Goal: Task Accomplishment & Management: Use online tool/utility

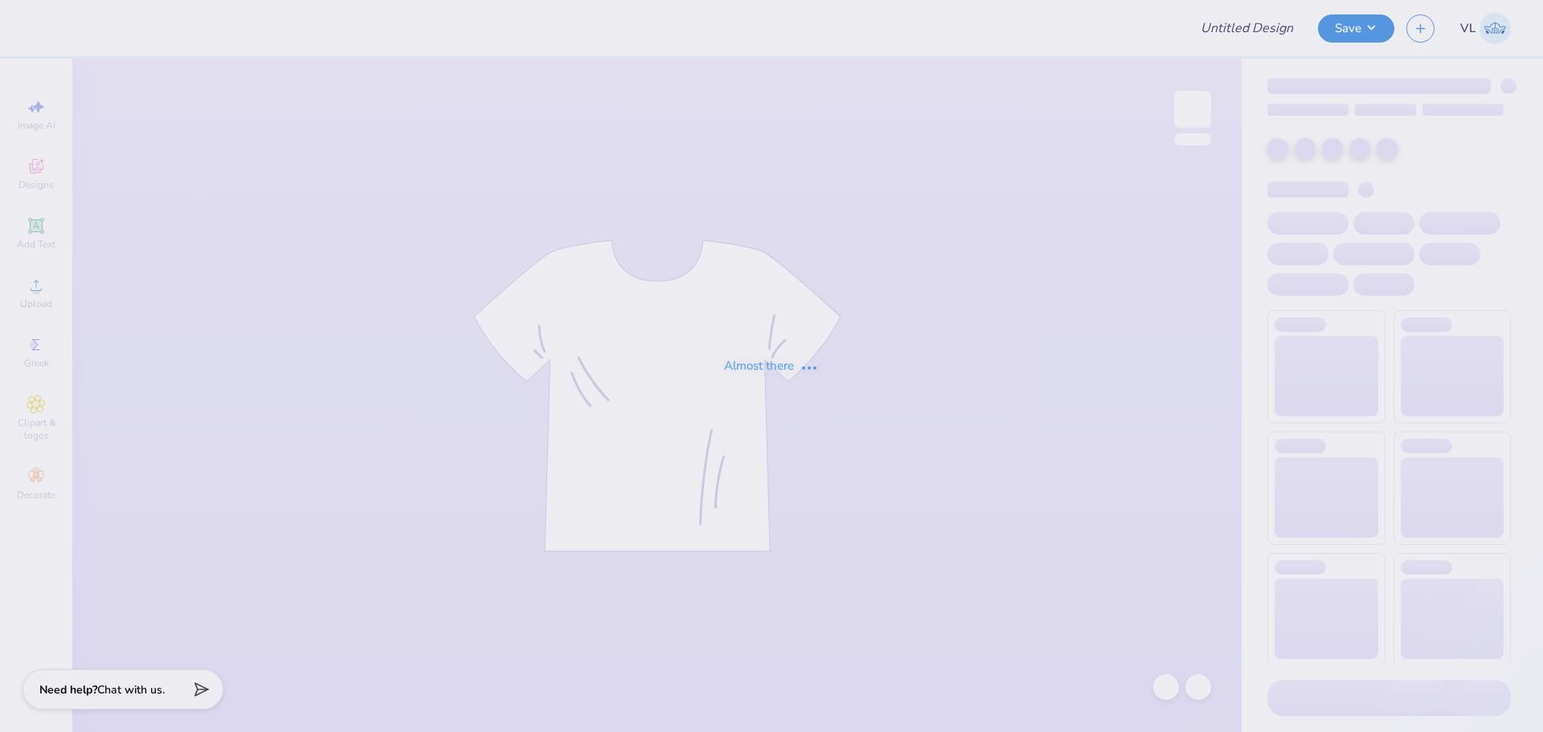
type input "AMA Fall Merch Hoodie"
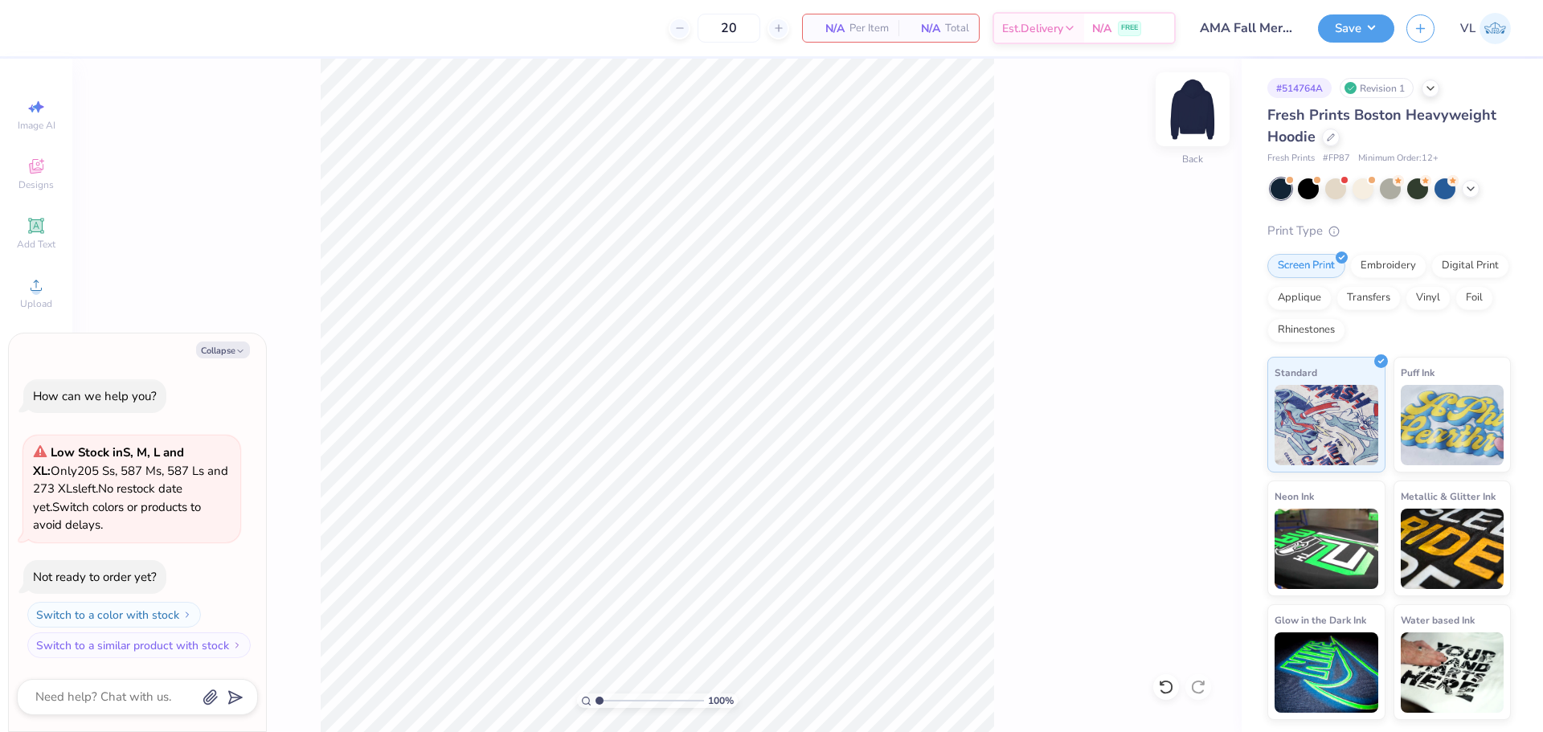
click at [1194, 107] on img at bounding box center [1193, 109] width 64 height 64
click at [222, 353] on button "Collapse" at bounding box center [223, 350] width 54 height 17
type textarea "x"
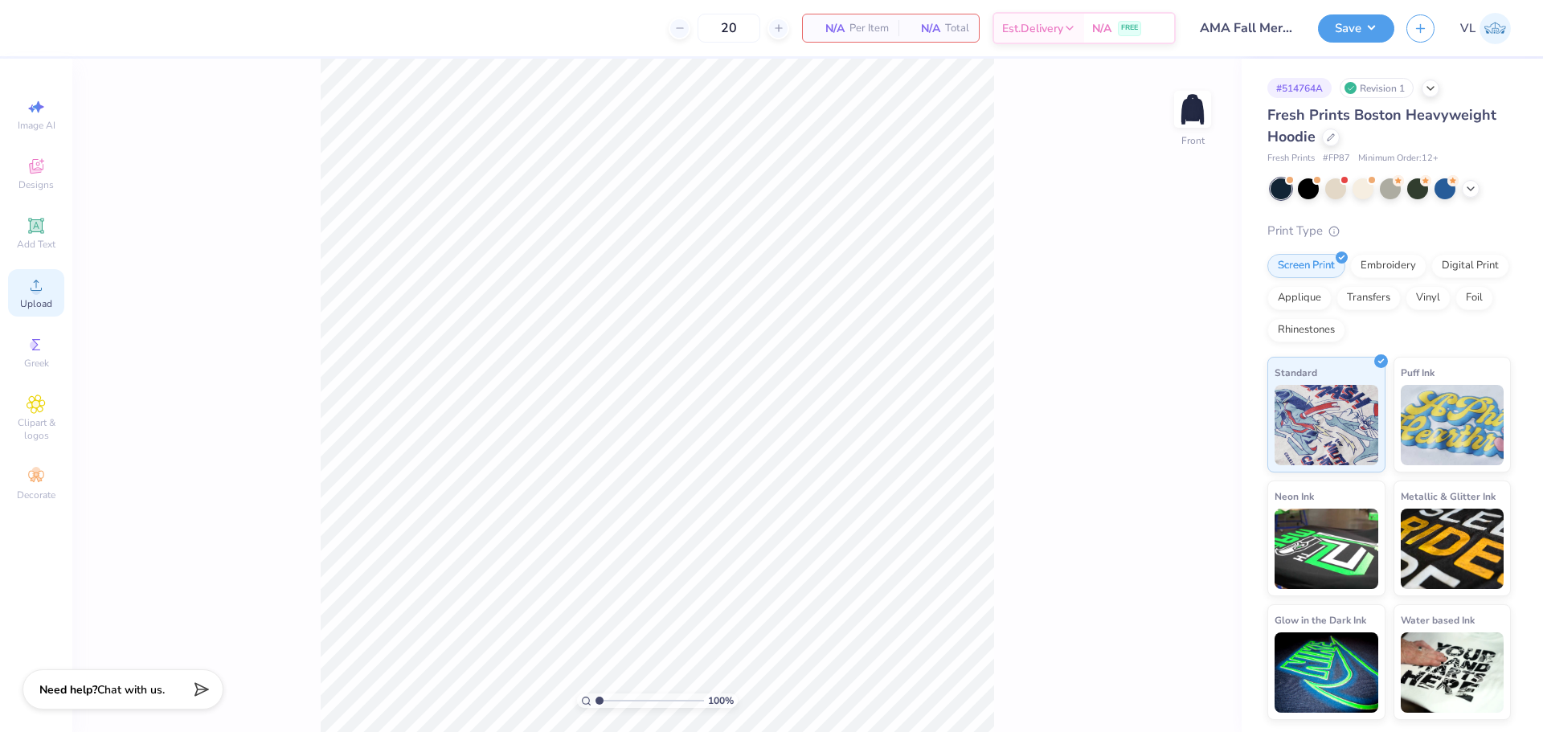
click at [38, 297] on div "Upload" at bounding box center [36, 292] width 56 height 47
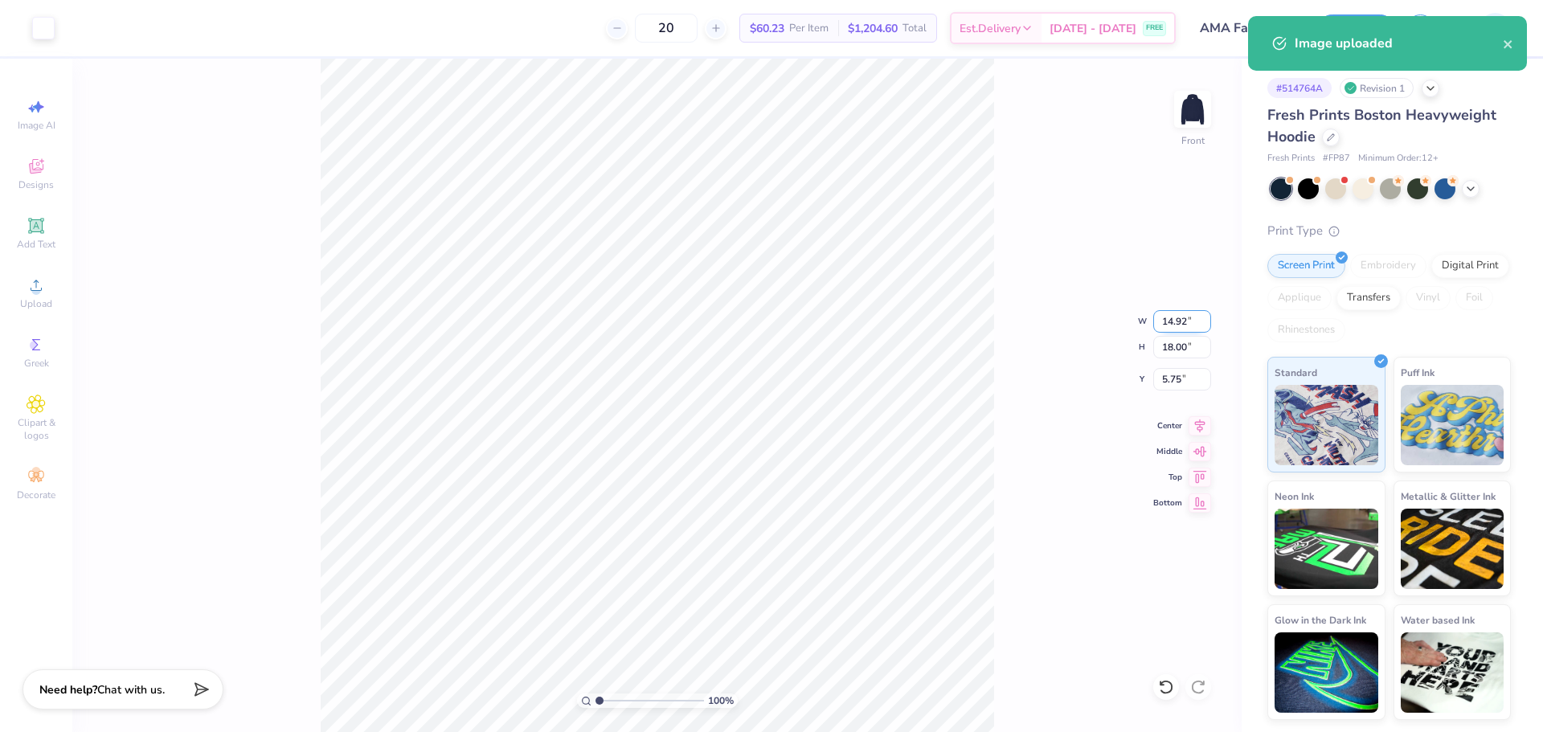
click at [1169, 328] on input "14.92" at bounding box center [1182, 321] width 58 height 23
type input "12.50"
type input "15.08"
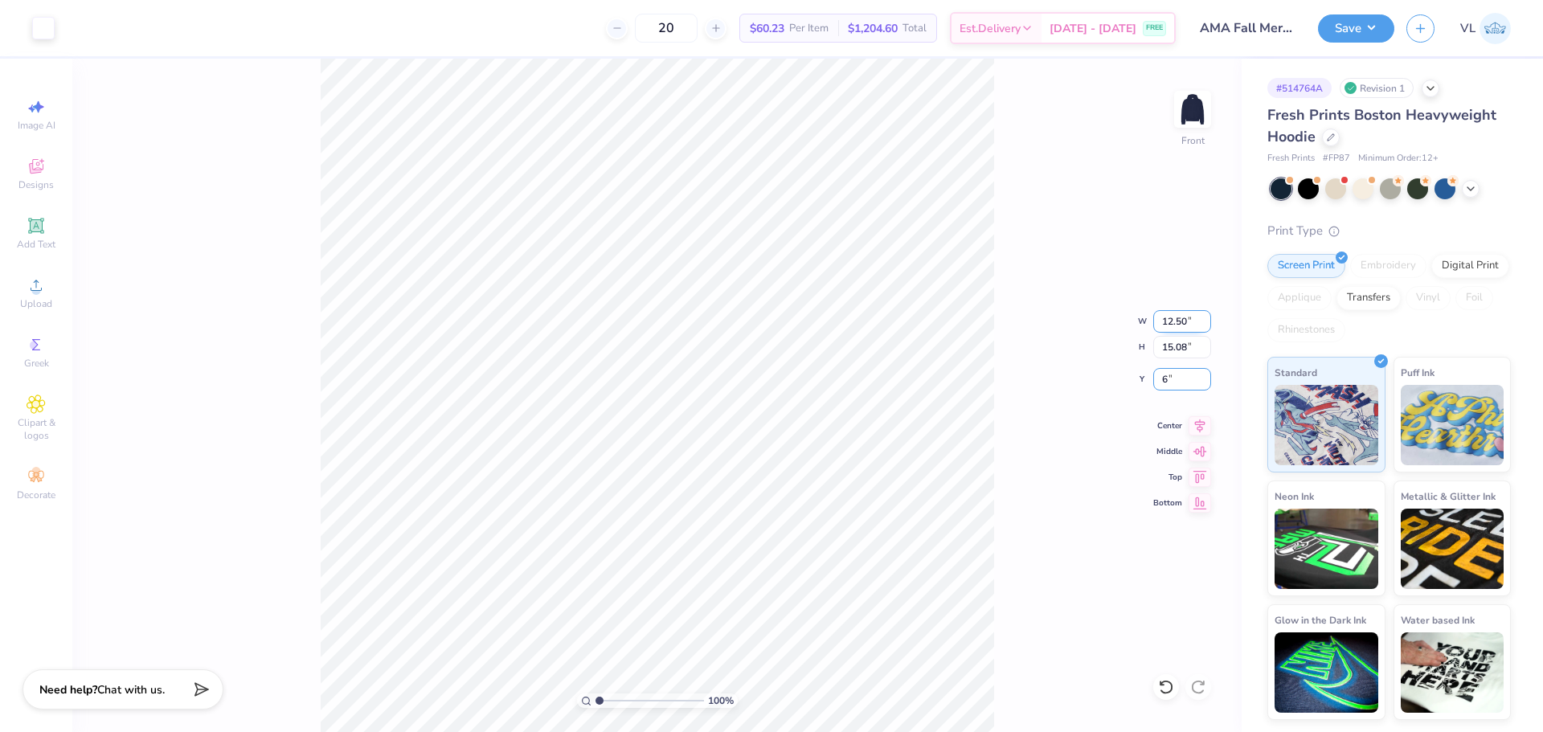
type input "6.00"
drag, startPoint x: 1193, startPoint y: 387, endPoint x: 1100, endPoint y: 382, distance: 93.4
click at [1100, 382] on div "100 % Front W 12.50 12.50 " H 15.08 15.08 " Y 6.00 6.00 " Center Middle Top Bot…" at bounding box center [656, 395] width 1169 height 673
click at [1026, 486] on div "100 % Front" at bounding box center [656, 395] width 1169 height 673
click at [1173, 353] on input "15.08" at bounding box center [1182, 347] width 58 height 23
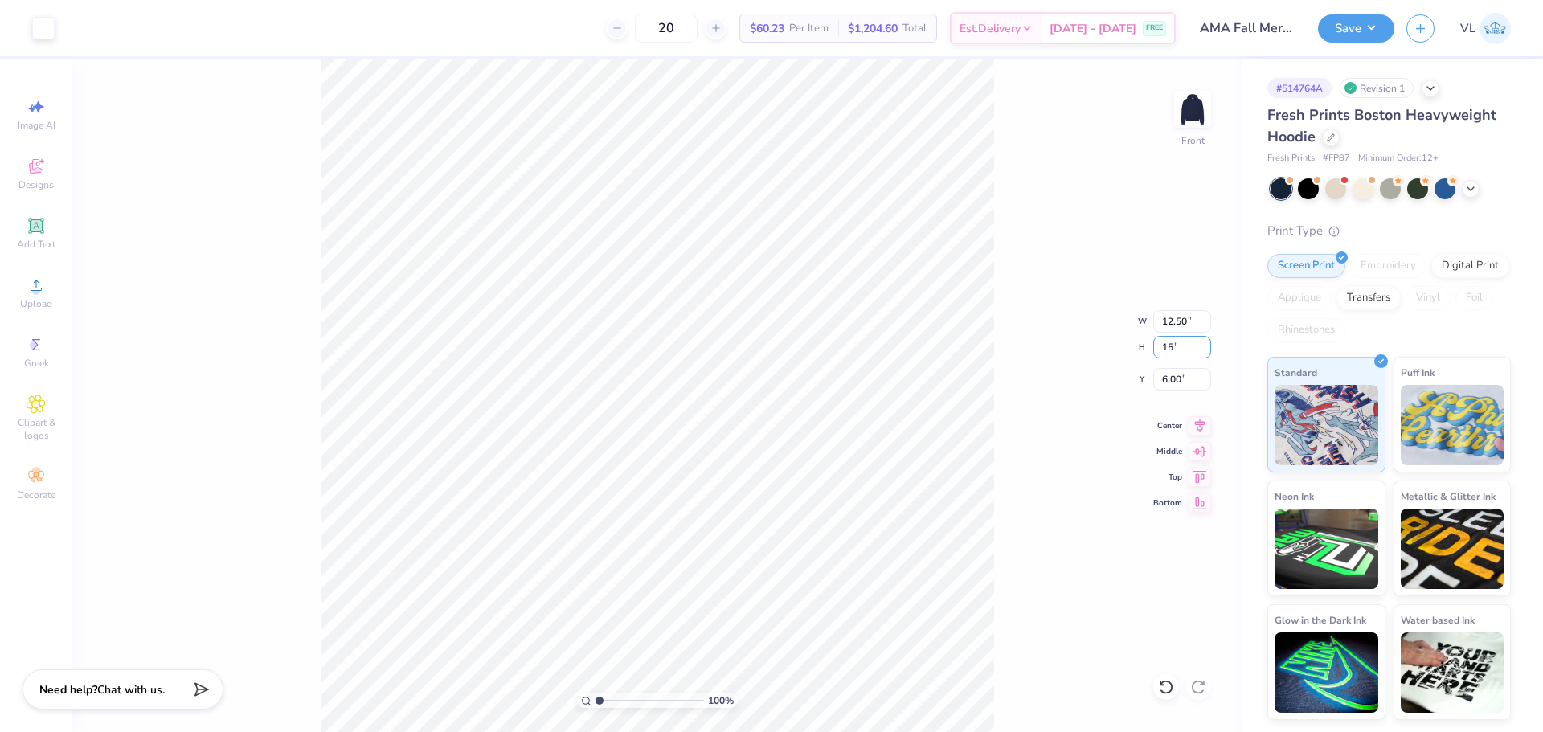
type input "15"
type input "12.43"
type input "15.00"
click at [1172, 371] on input "6.04" at bounding box center [1182, 379] width 58 height 23
type input "6.00"
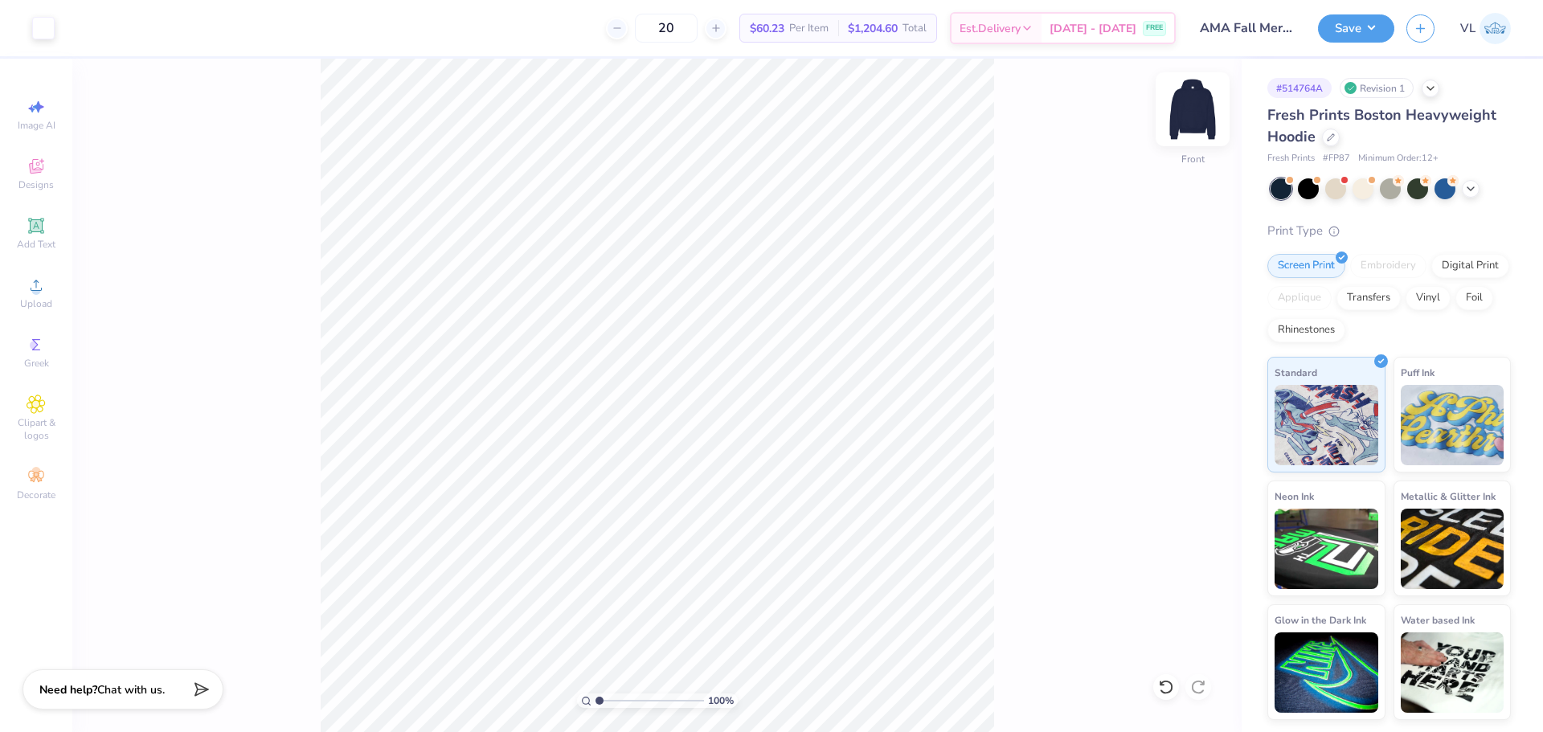
click at [1184, 108] on img at bounding box center [1193, 109] width 64 height 64
click at [48, 285] on div "Upload" at bounding box center [36, 292] width 56 height 47
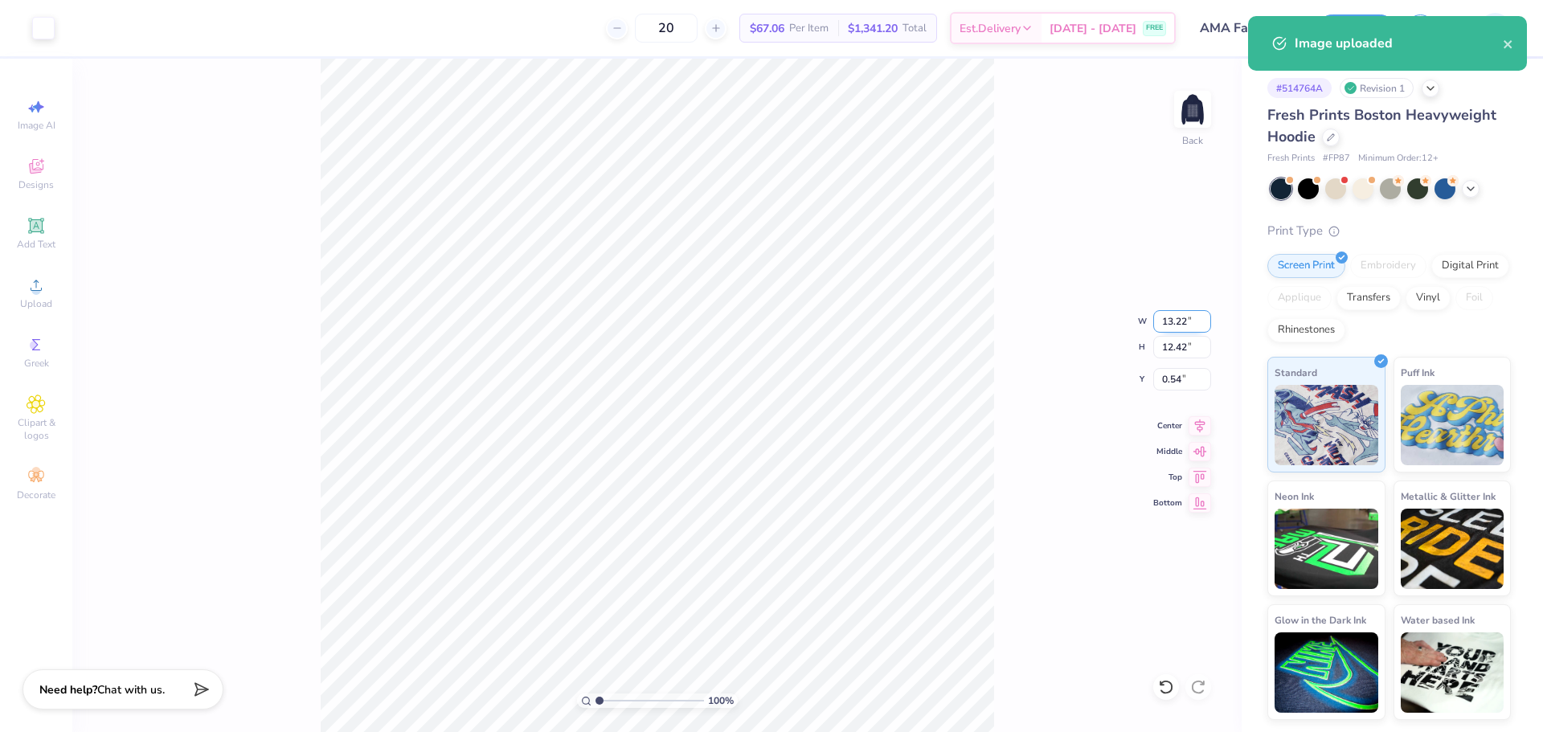
click at [1177, 325] on input "13.22" at bounding box center [1182, 321] width 58 height 23
type input "3.50"
type input "3.29"
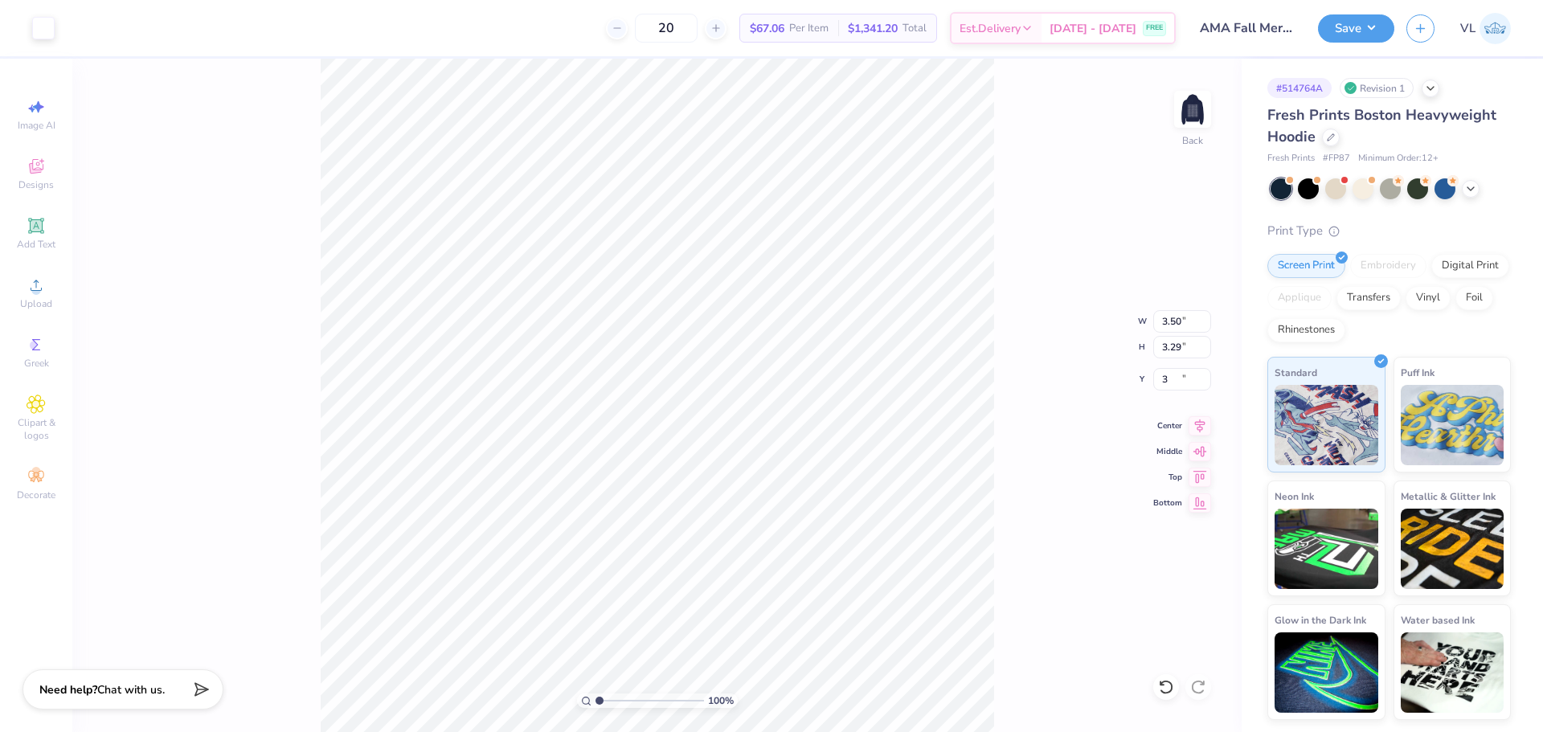
type input "3.00"
click at [1343, 30] on button "Save" at bounding box center [1356, 26] width 76 height 28
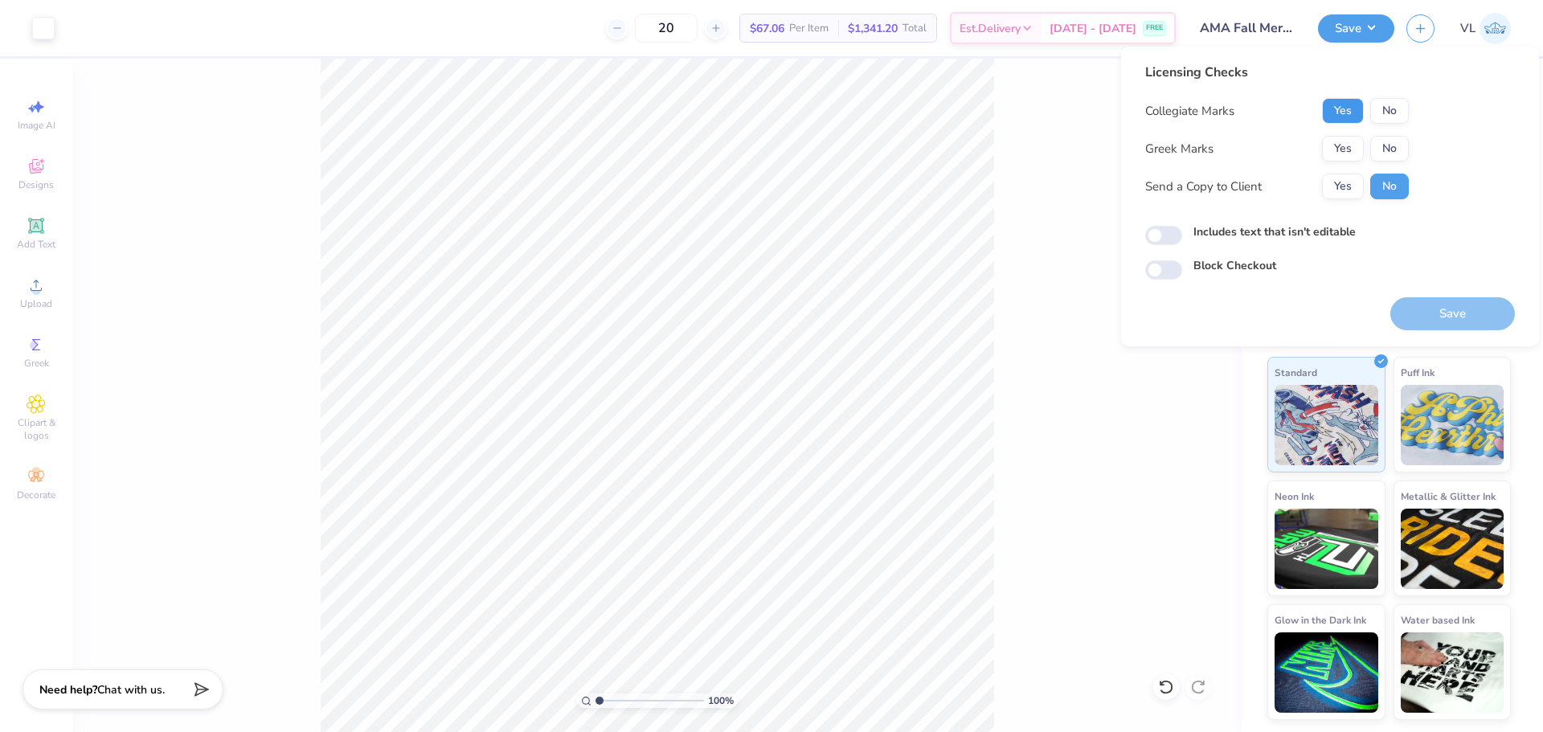
click at [1352, 108] on button "Yes" at bounding box center [1343, 111] width 42 height 26
drag, startPoint x: 1386, startPoint y: 152, endPoint x: 1391, endPoint y: 210, distance: 58.1
click at [1386, 153] on button "No" at bounding box center [1389, 149] width 39 height 26
click at [1415, 306] on button "Save" at bounding box center [1452, 313] width 125 height 33
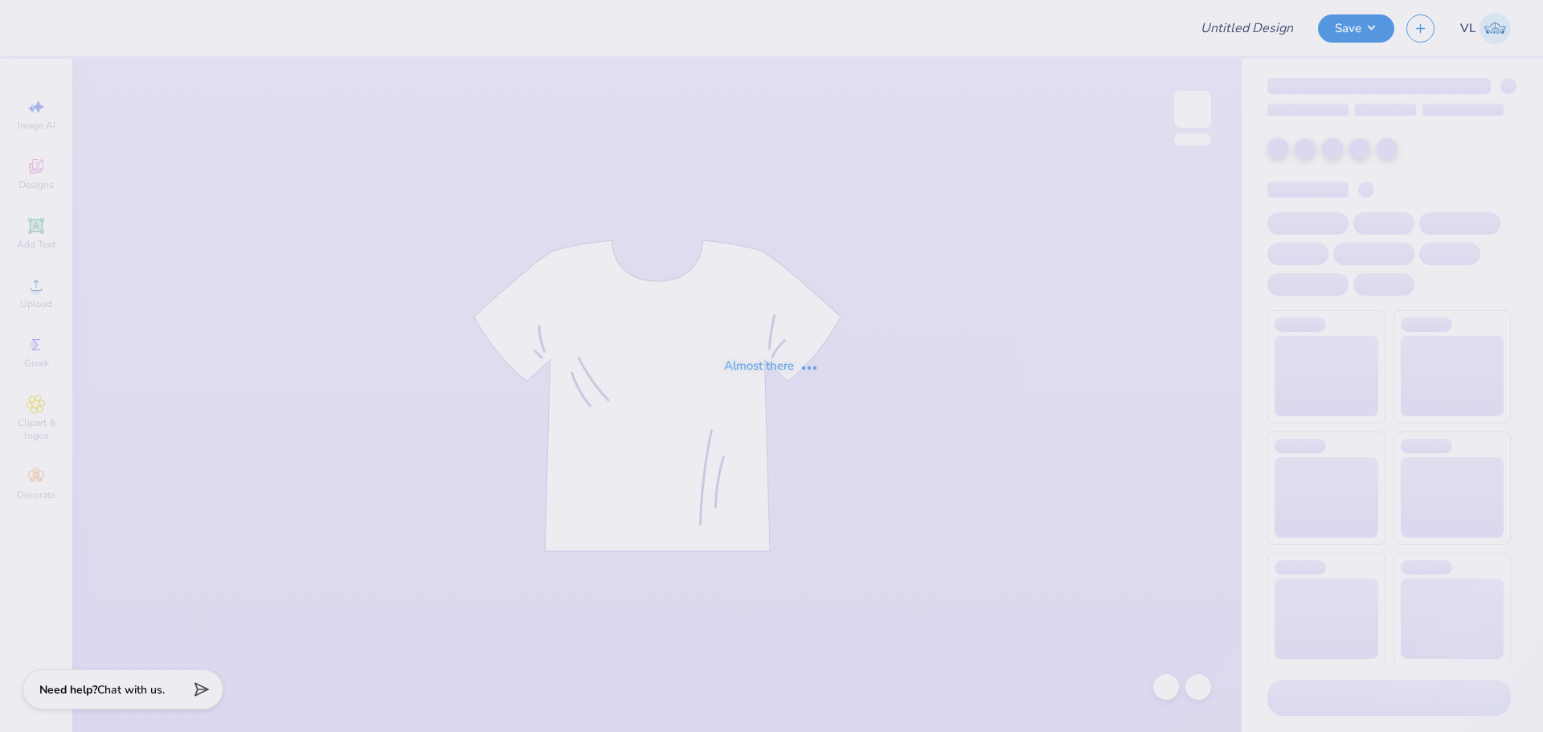
type input "Camisole Top"
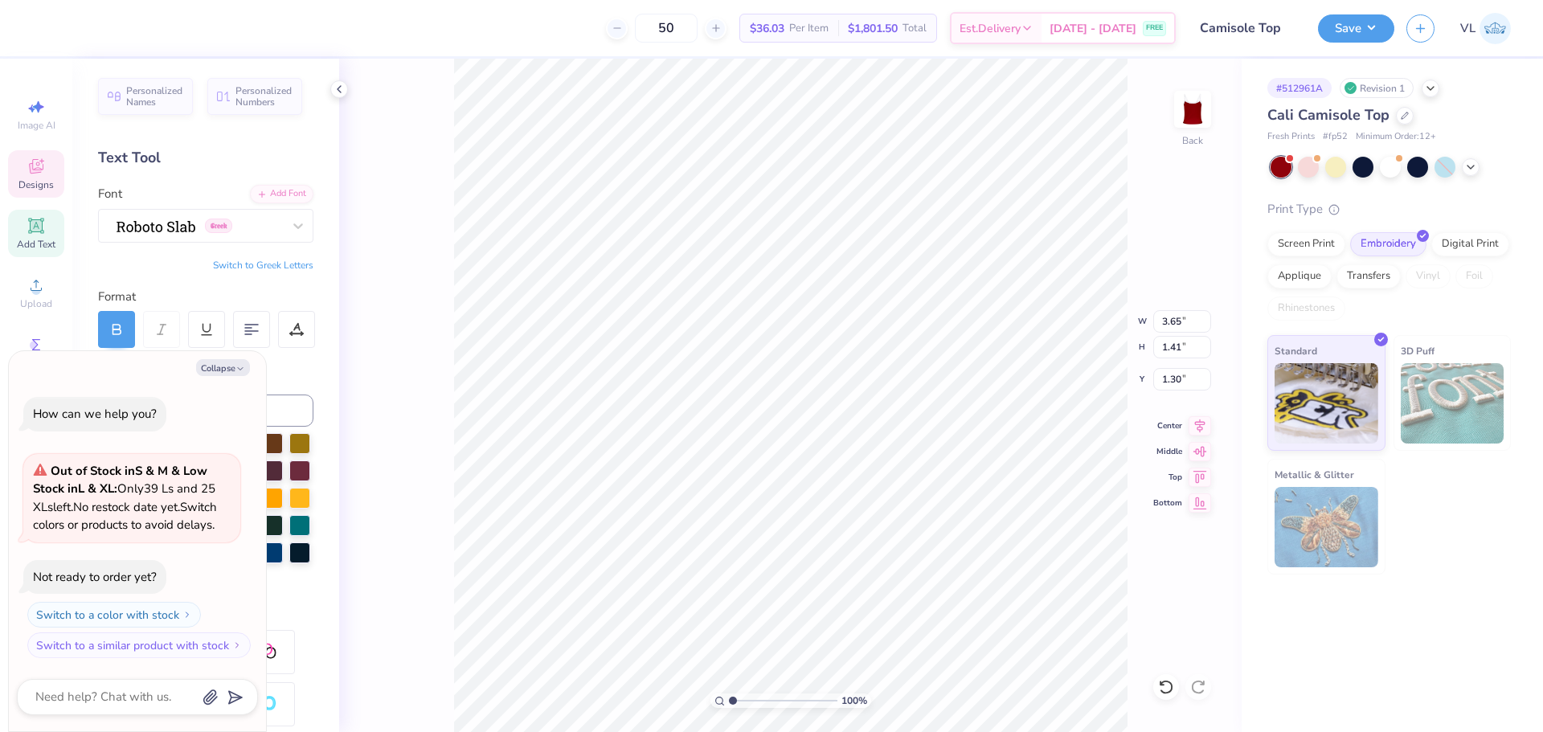
type textarea "x"
type input "3.00"
type textarea "x"
type textarea "1874"
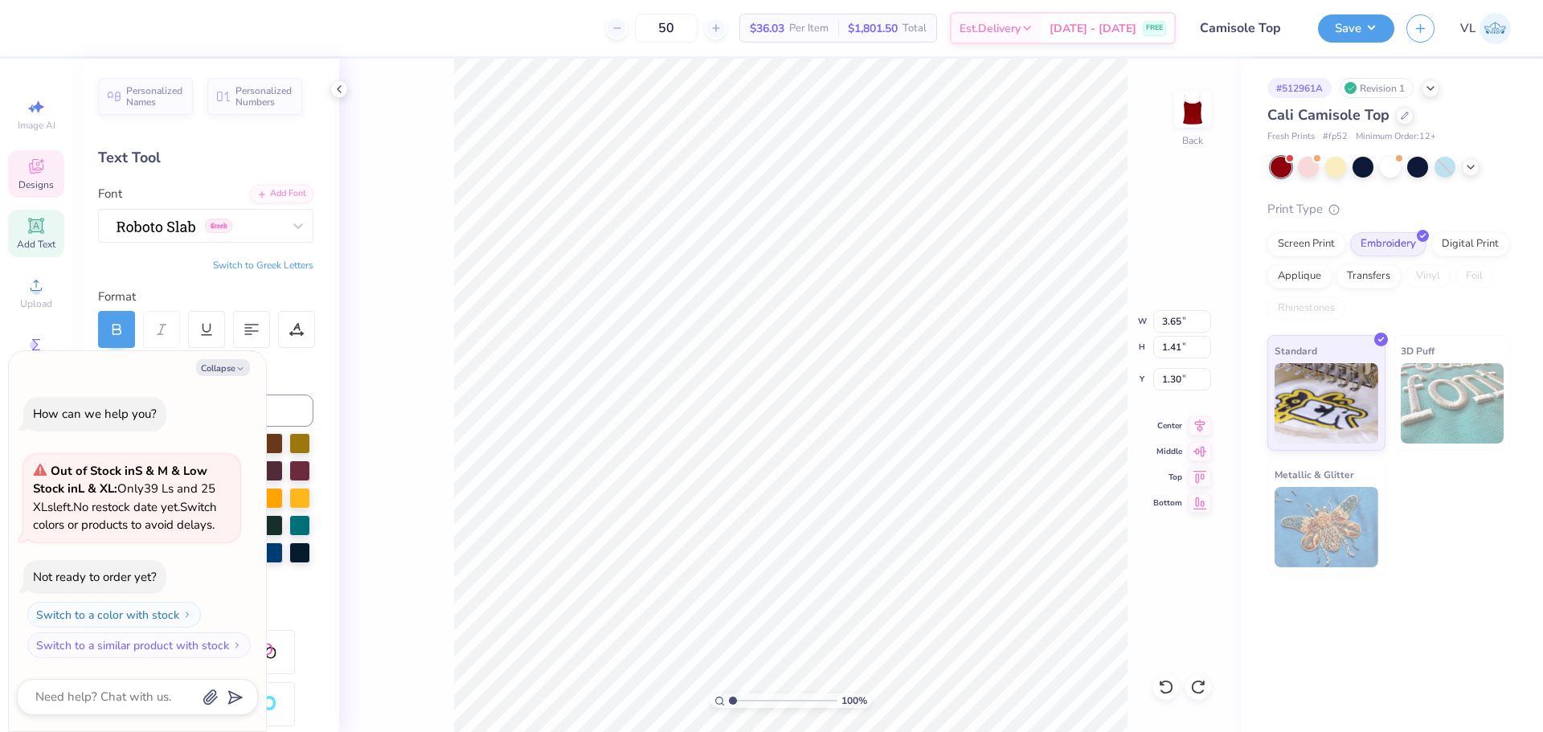
type textarea "x"
type input "3.91"
type textarea "x"
type input "2.25"
type input "0.97"
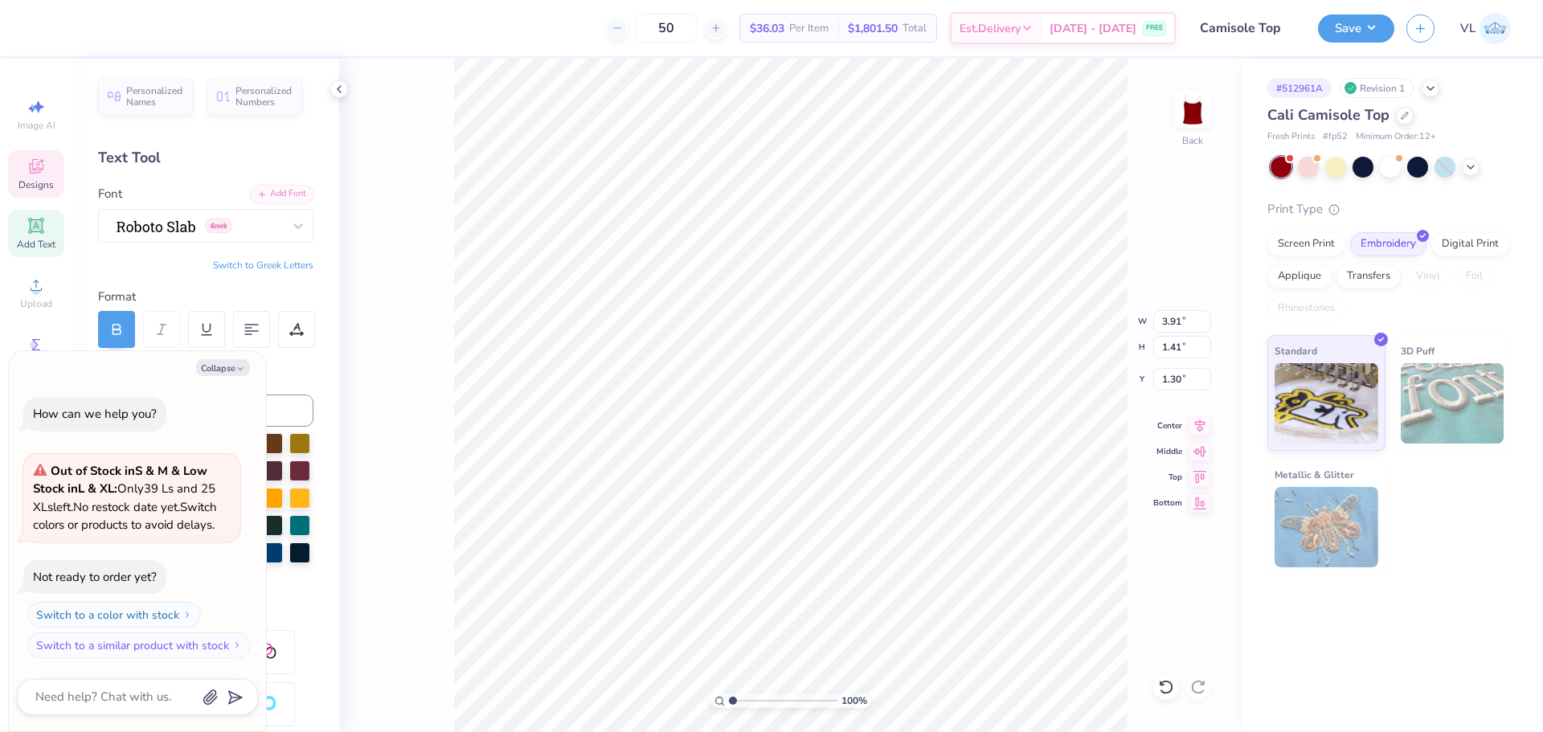
type input "1.52"
click at [895, 470] on li "Download vector" at bounding box center [874, 461] width 126 height 31
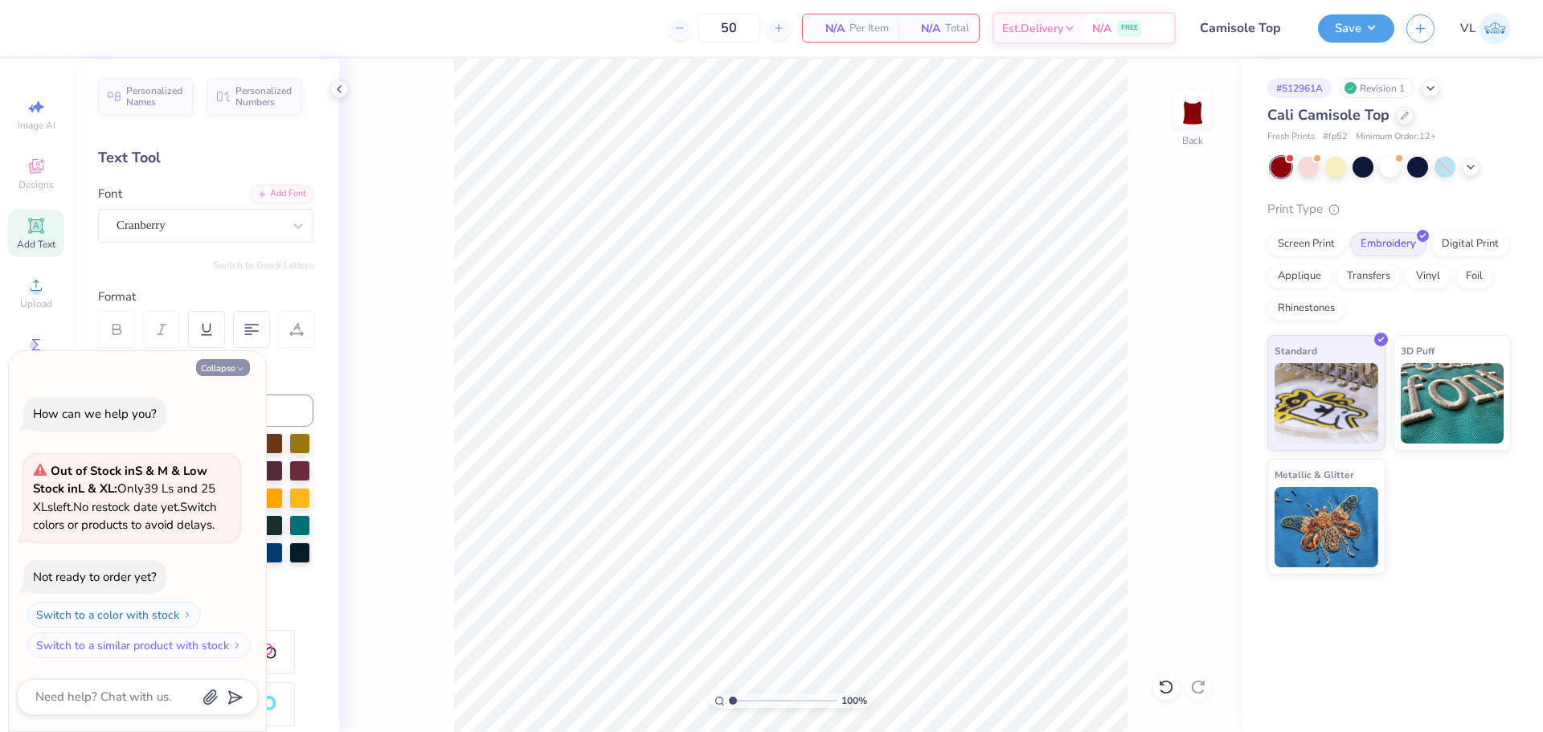
click at [223, 363] on button "Collapse" at bounding box center [223, 367] width 54 height 17
type textarea "x"
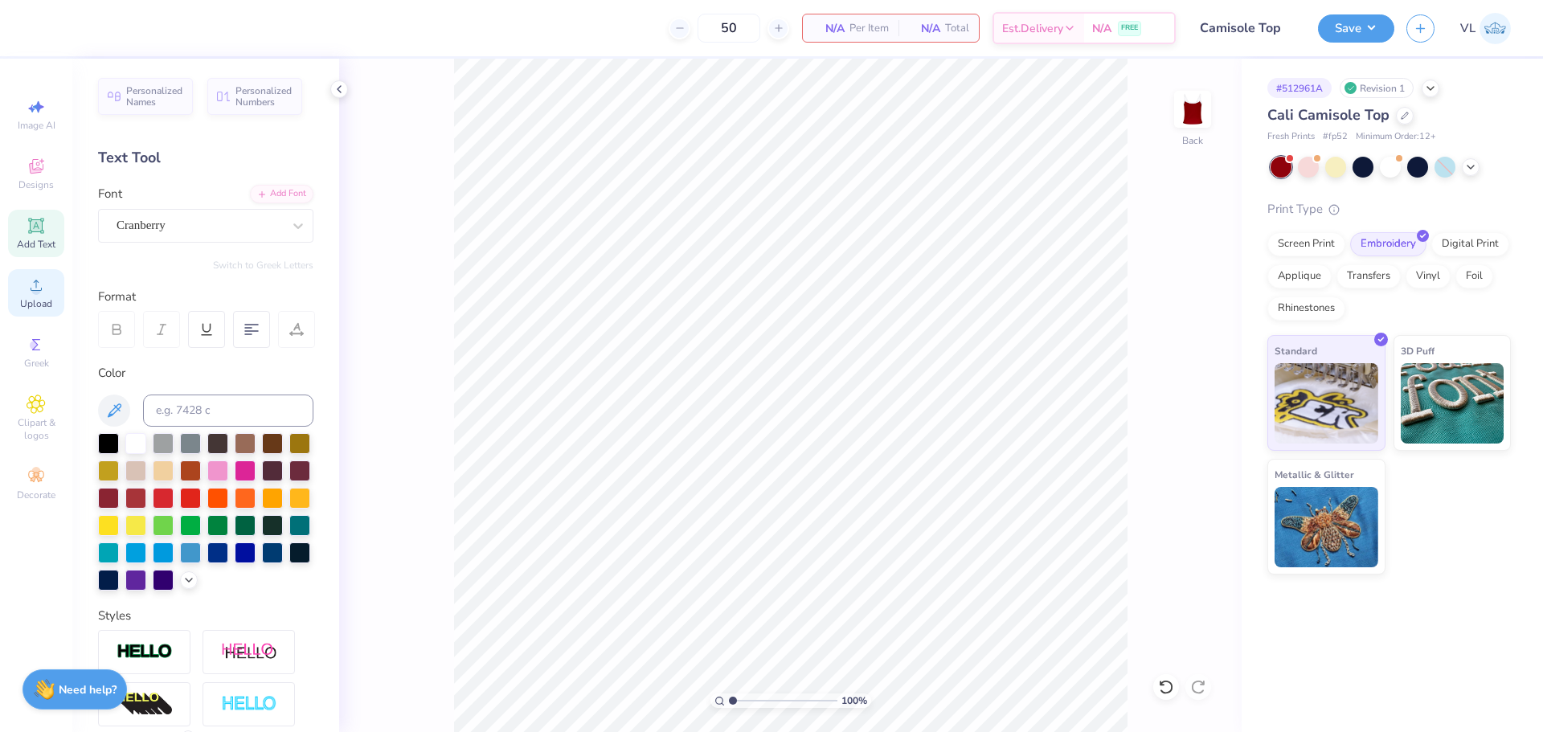
click at [37, 305] on span "Upload" at bounding box center [36, 303] width 32 height 13
click at [423, 267] on div "100 % Back" at bounding box center [790, 395] width 903 height 673
click at [27, 288] on icon at bounding box center [36, 285] width 19 height 19
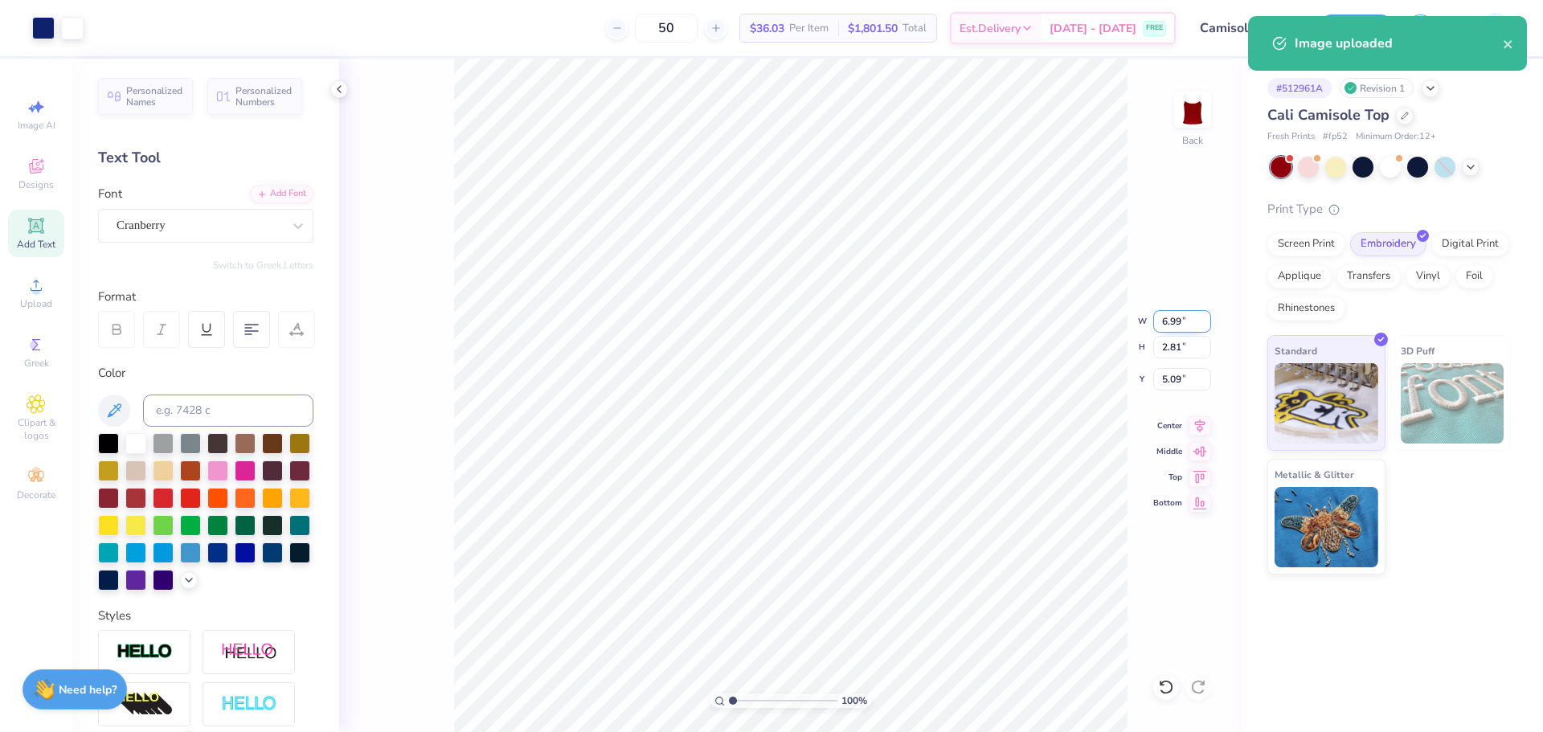
click at [1165, 323] on input "6.99" at bounding box center [1182, 321] width 58 height 23
type input "4.00"
type input "1.61"
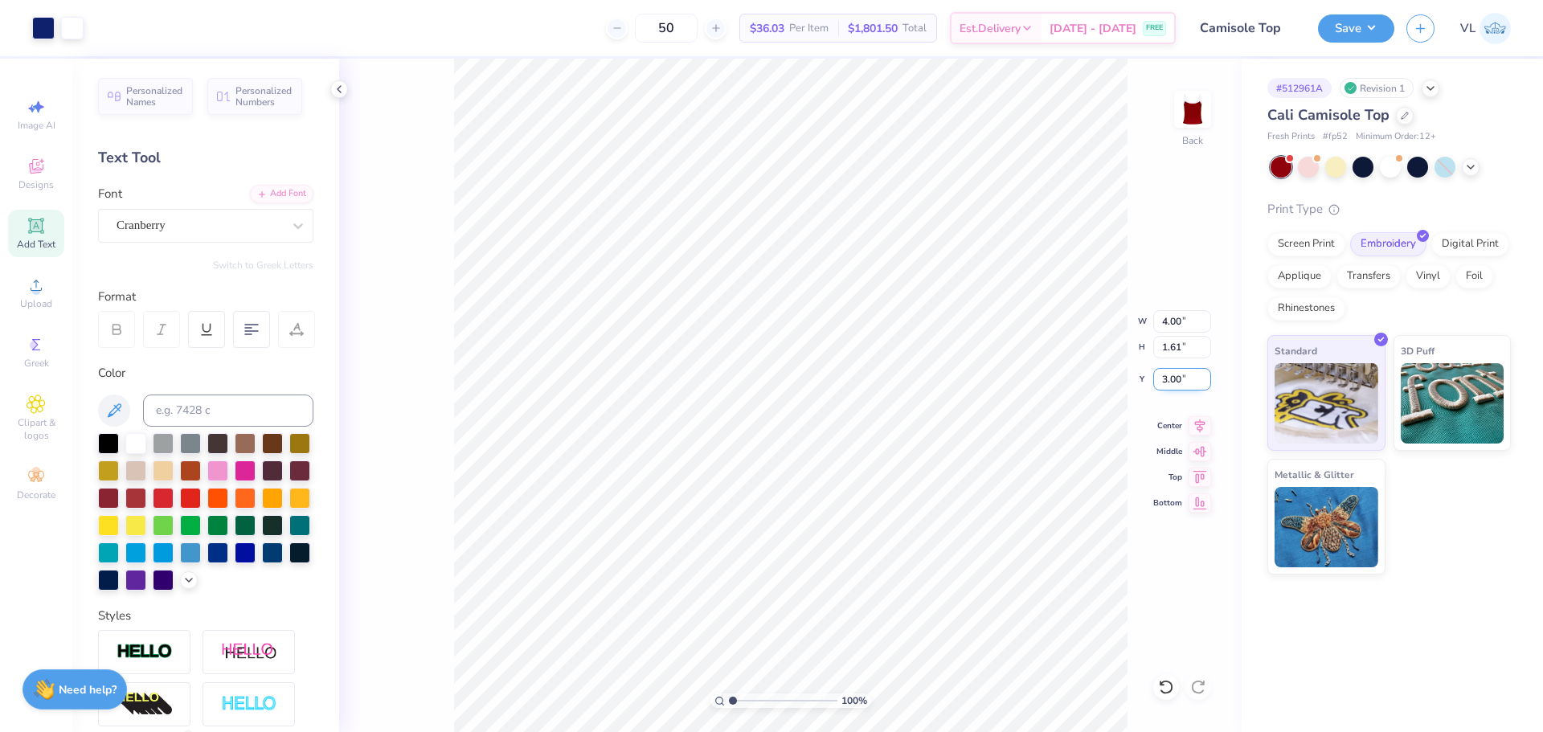
click at [1169, 376] on input "3.00" at bounding box center [1182, 379] width 58 height 23
type input "1.30"
click at [1356, 26] on button "Save" at bounding box center [1356, 26] width 76 height 28
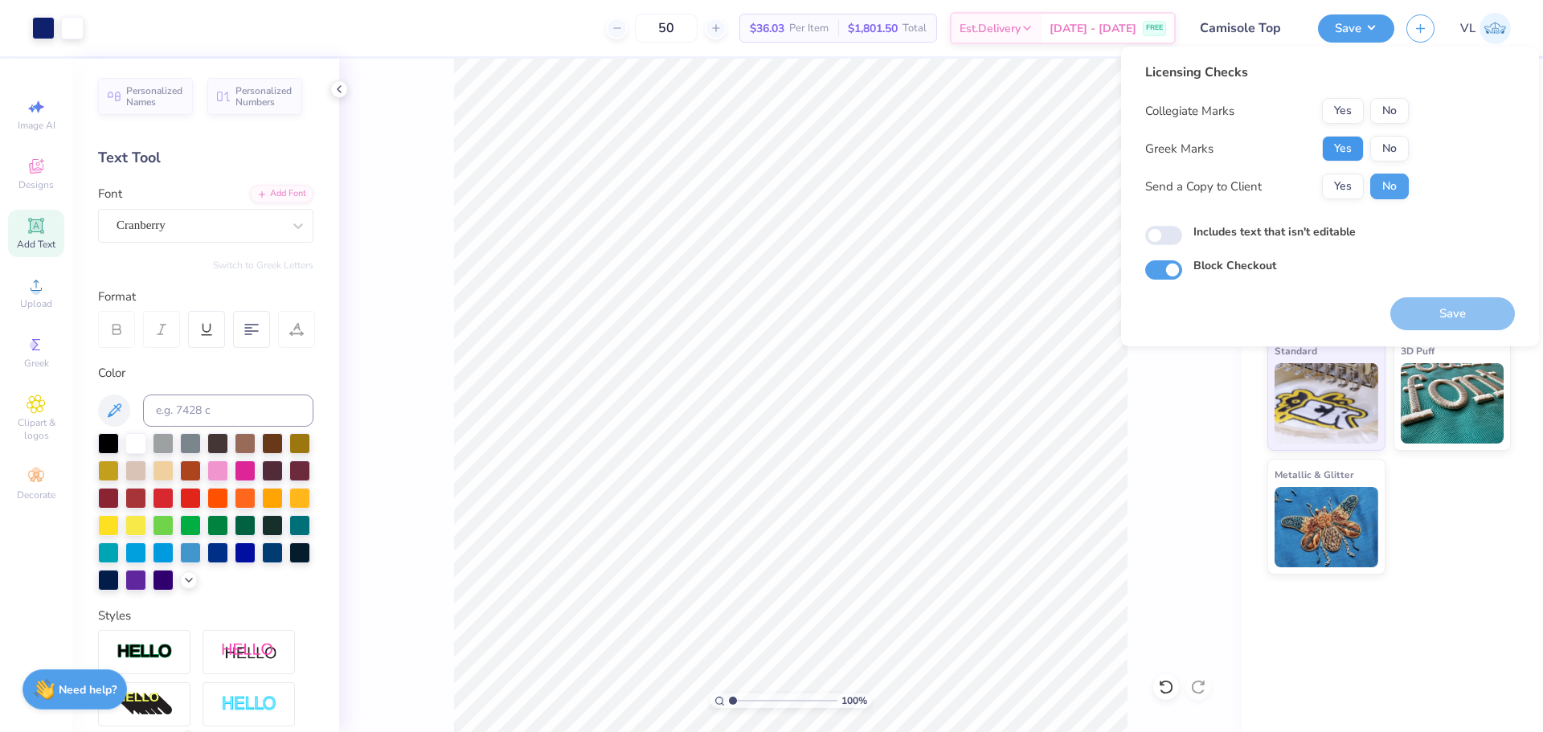
click at [1342, 147] on button "Yes" at bounding box center [1343, 149] width 42 height 26
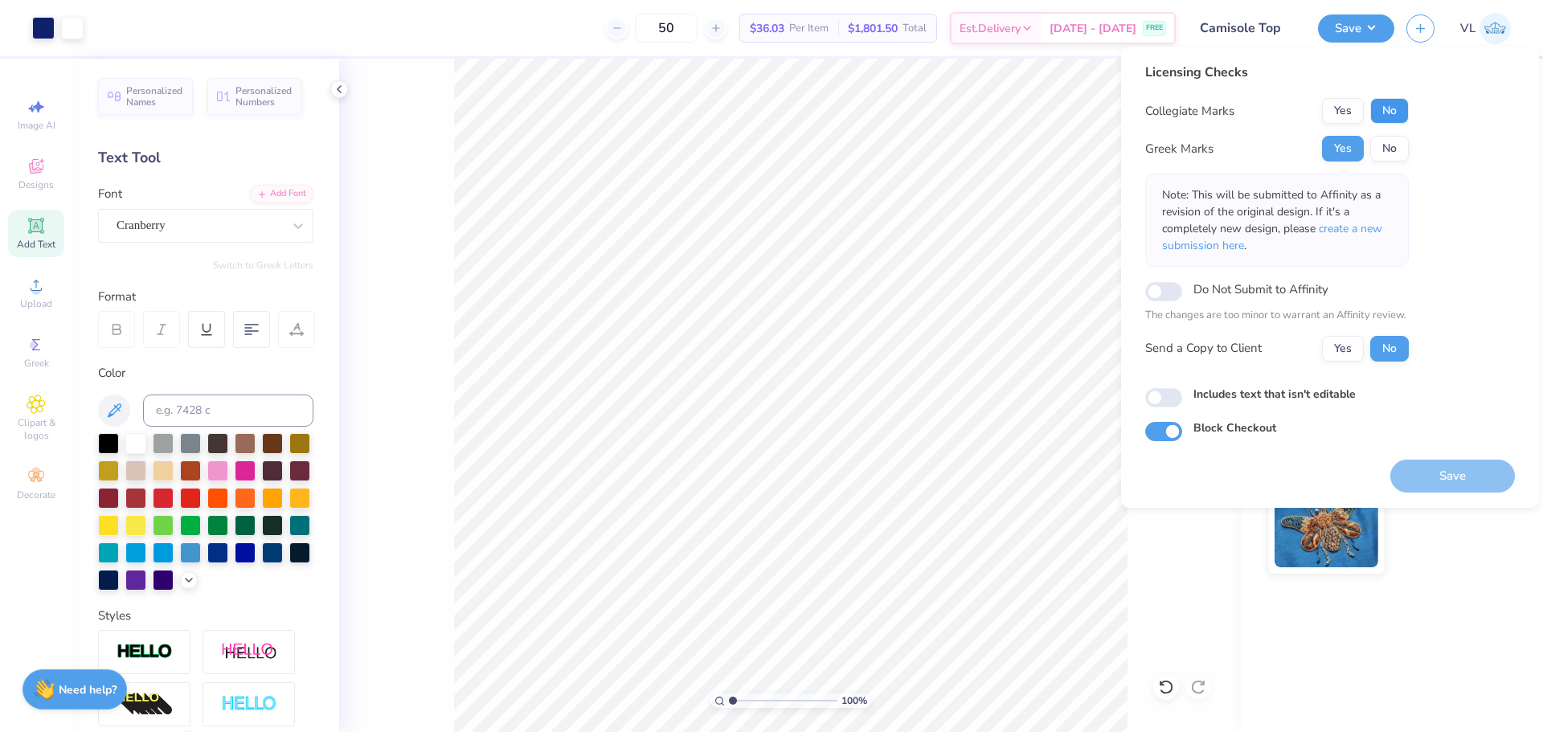
click at [1392, 113] on button "No" at bounding box center [1389, 111] width 39 height 26
click at [1440, 466] on button "Save" at bounding box center [1452, 476] width 125 height 33
